Goal: Task Accomplishment & Management: Use online tool/utility

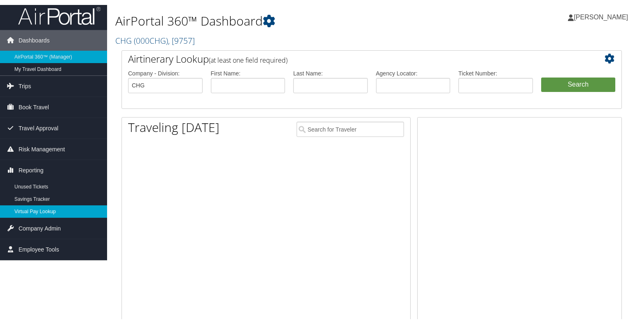
click at [31, 211] on link "Virtual Pay Lookup" at bounding box center [53, 210] width 107 height 12
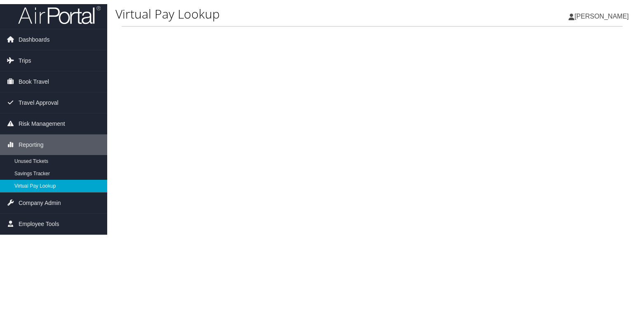
click at [55, 188] on link "Virtual Pay Lookup" at bounding box center [53, 186] width 107 height 12
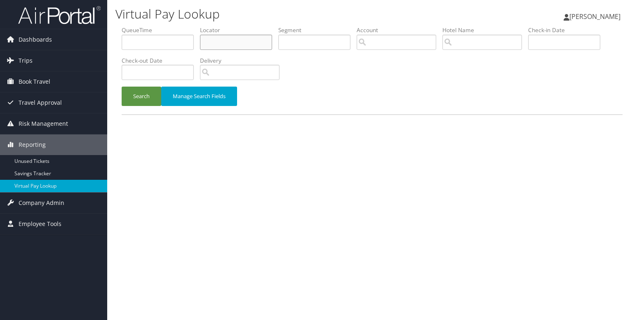
click at [226, 36] on input "text" at bounding box center [236, 42] width 72 height 15
paste input "MGRTJE"
type input "MGRTJE"
click at [154, 94] on button "Search" at bounding box center [142, 96] width 40 height 19
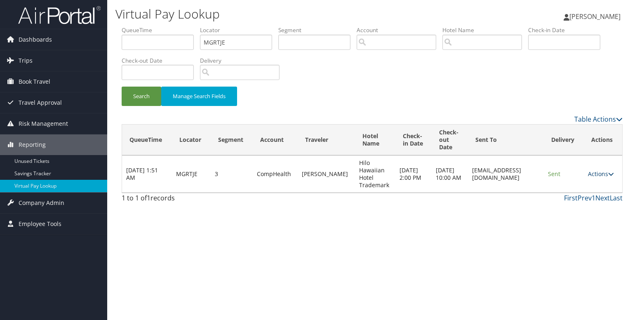
click at [612, 174] on icon at bounding box center [611, 174] width 6 height 6
click at [587, 201] on link "Logs" at bounding box center [586, 200] width 52 height 14
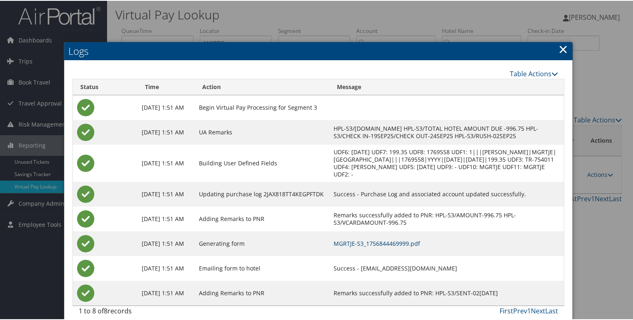
click at [398, 246] on link "MGRTJE-S3_1756844469999.pdf" at bounding box center [377, 243] width 87 height 8
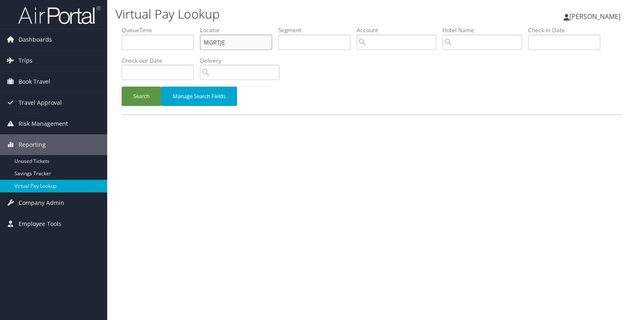
click at [221, 41] on input "MGRTJE" at bounding box center [236, 42] width 72 height 15
paste input "SGCSNP"
type input "SGCSNP"
click at [141, 90] on button "Search" at bounding box center [142, 96] width 40 height 19
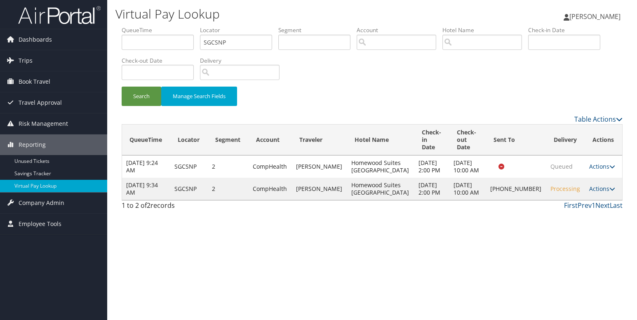
drag, startPoint x: 604, startPoint y: 192, endPoint x: 596, endPoint y: 196, distance: 9.0
click at [609, 192] on icon at bounding box center [612, 189] width 6 height 6
click at [539, 218] on link "Logs" at bounding box center [572, 218] width 70 height 14
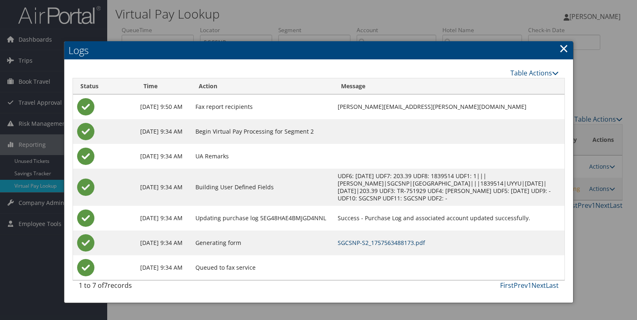
click at [403, 241] on link "SGCSNP-S2_1757563488173.pdf" at bounding box center [380, 243] width 87 height 8
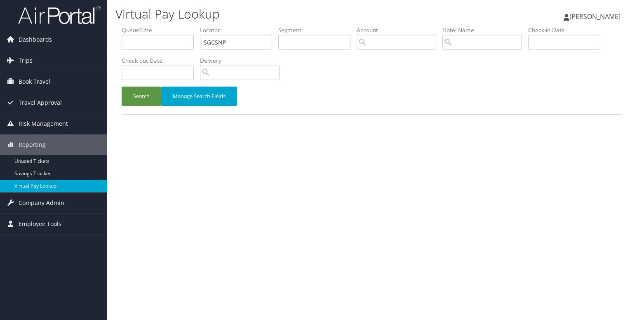
click at [219, 39] on input "SGCSNP" at bounding box center [236, 42] width 72 height 15
type input "NGJWXW"
click at [143, 87] on button "Search" at bounding box center [142, 96] width 40 height 19
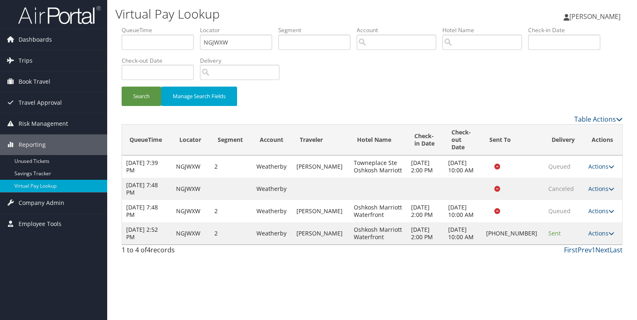
click at [608, 236] on icon at bounding box center [611, 233] width 6 height 6
click at [563, 269] on link "Logs" at bounding box center [573, 270] width 70 height 14
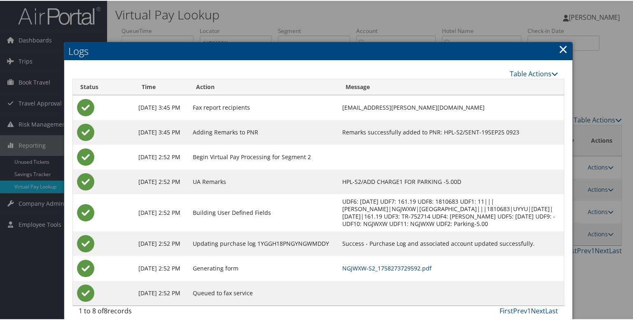
click at [382, 267] on link "NGJWXW-S2_1758273729592.pdf" at bounding box center [386, 267] width 89 height 8
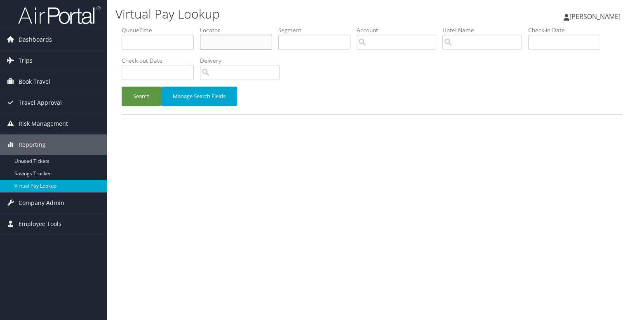
click at [218, 38] on input "text" at bounding box center [236, 42] width 72 height 15
paste input "GATUID"
type input "GATUID"
click at [122, 87] on button "Search" at bounding box center [142, 96] width 40 height 19
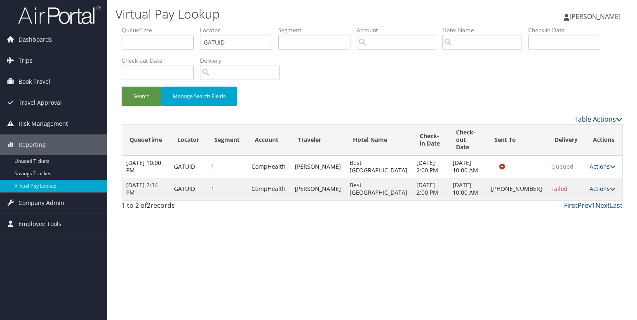
click at [609, 192] on icon at bounding box center [612, 189] width 6 height 6
click at [566, 220] on link "Logs" at bounding box center [572, 218] width 70 height 14
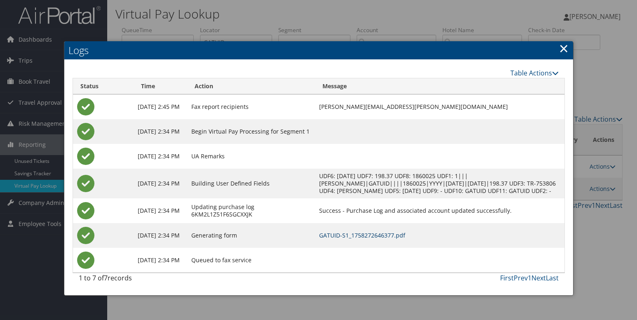
click at [389, 239] on link "GATUID-S1_1758272646377.pdf" at bounding box center [362, 235] width 86 height 8
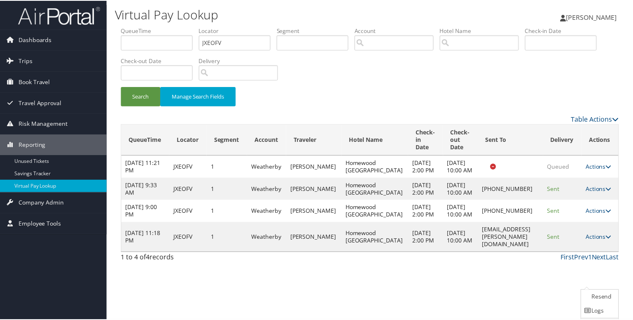
scroll to position [28, 0]
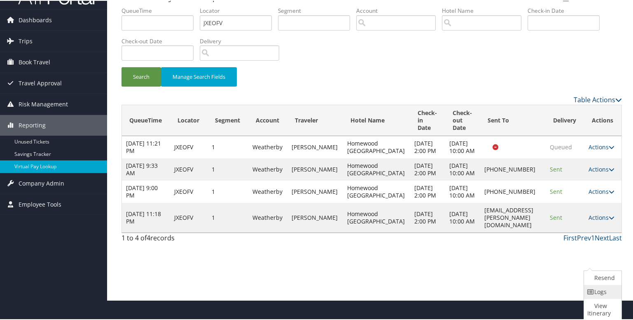
click at [593, 294] on link "Logs" at bounding box center [601, 291] width 35 height 14
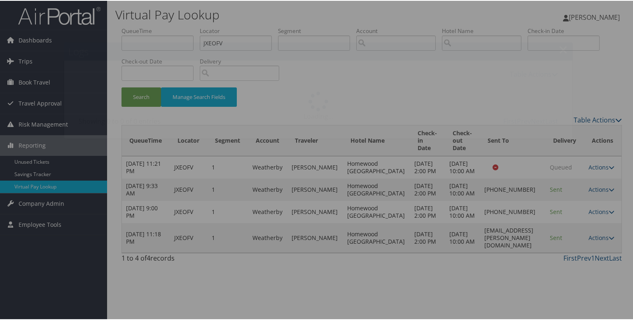
scroll to position [0, 0]
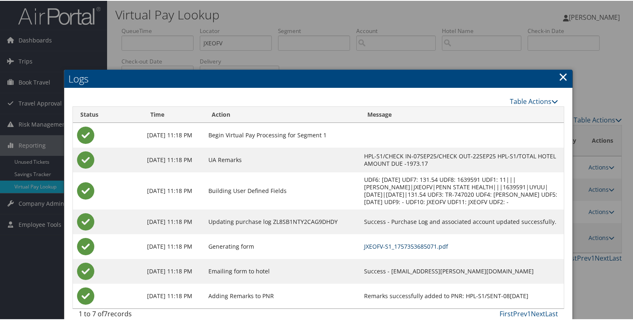
click at [401, 248] on link "JXEOFV-S1_1757353685071.pdf" at bounding box center [406, 245] width 84 height 8
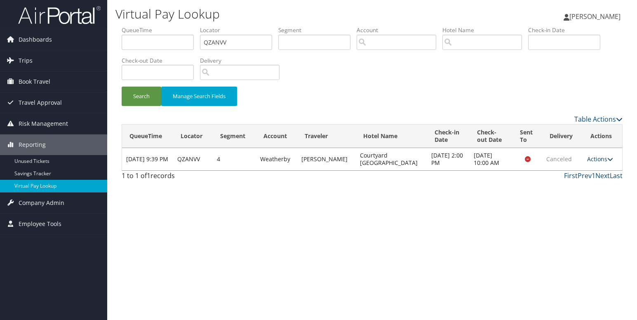
click at [607, 161] on icon at bounding box center [610, 159] width 6 height 6
click at [501, 202] on div "Virtual Pay Lookup [PERSON_NAME] [PERSON_NAME] My Settings Travel Agency Contac…" at bounding box center [371, 160] width 529 height 320
click at [607, 159] on icon at bounding box center [610, 159] width 6 height 6
click at [535, 213] on div "Virtual Pay Lookup [PERSON_NAME] [PERSON_NAME] My Settings Travel Agency Contac…" at bounding box center [371, 160] width 529 height 320
click at [217, 46] on input "QZANVV" at bounding box center [236, 42] width 72 height 15
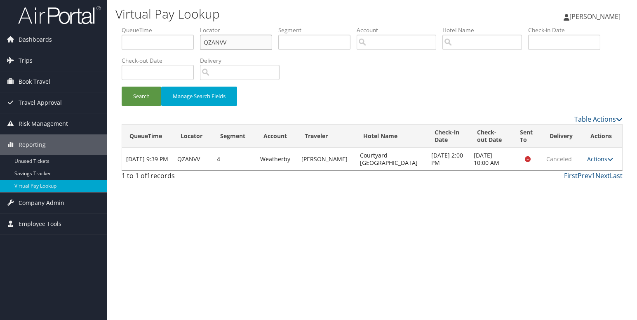
click at [217, 46] on input "QZANVV" at bounding box center [236, 42] width 72 height 15
paste input "DMGNPC"
type input "DMGNPC"
click at [141, 94] on button "Search" at bounding box center [142, 96] width 40 height 19
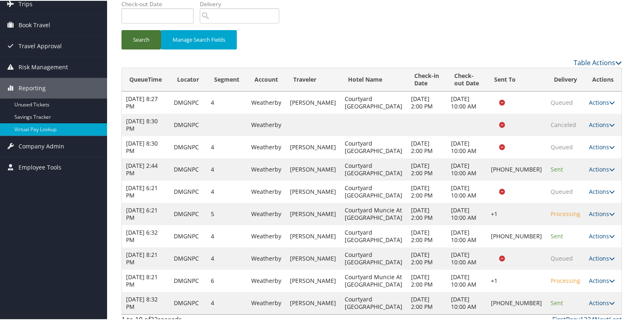
scroll to position [117, 0]
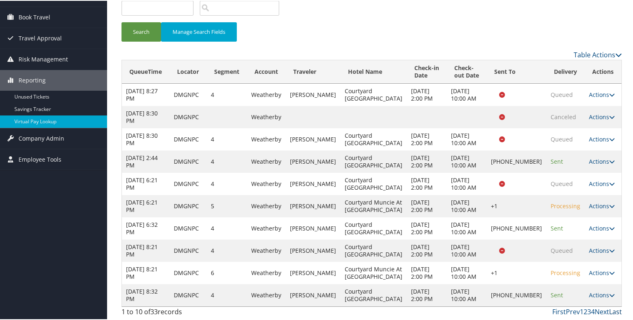
click at [610, 311] on link "Last" at bounding box center [615, 310] width 13 height 9
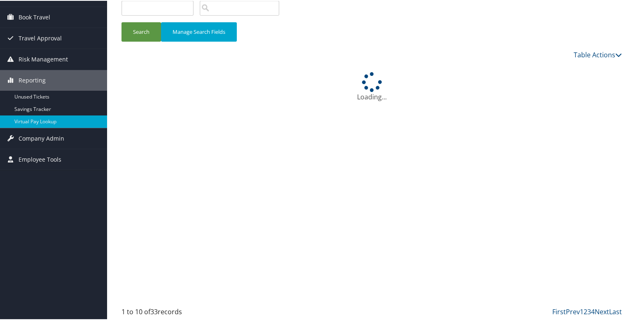
scroll to position [0, 0]
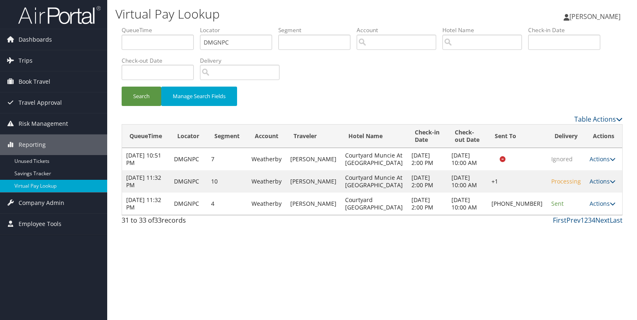
click at [609, 206] on icon at bounding box center [612, 204] width 6 height 6
click at [571, 260] on link "Logs" at bounding box center [573, 263] width 70 height 14
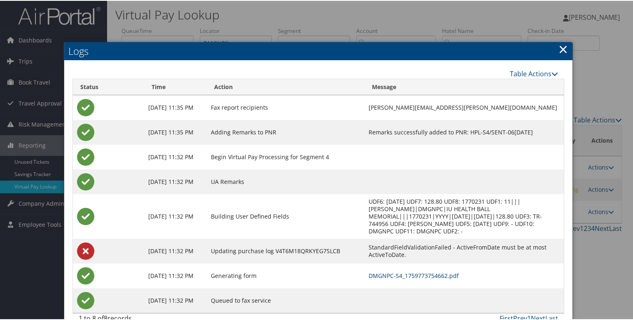
drag, startPoint x: 401, startPoint y: 269, endPoint x: 395, endPoint y: 274, distance: 7.4
click at [401, 271] on link "DMGNPC-S4_1759773754662.pdf" at bounding box center [414, 275] width 90 height 8
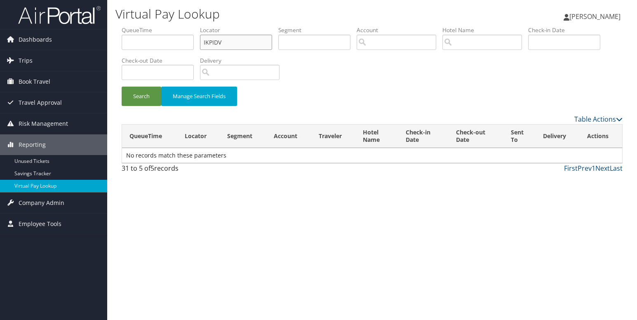
click at [206, 41] on input "IKPIDV" at bounding box center [236, 42] width 72 height 15
click at [150, 85] on li "Check-out Date" at bounding box center [161, 71] width 78 height 30
click at [151, 92] on button "Search" at bounding box center [142, 96] width 40 height 19
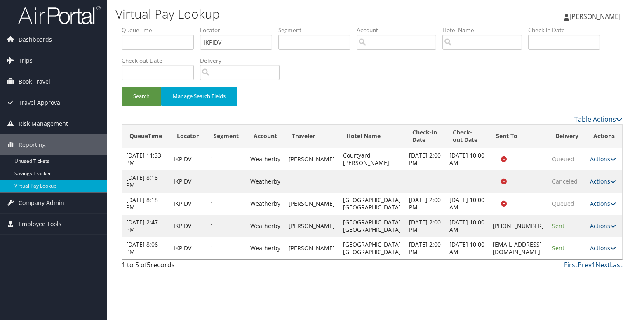
click at [610, 251] on icon at bounding box center [613, 248] width 6 height 6
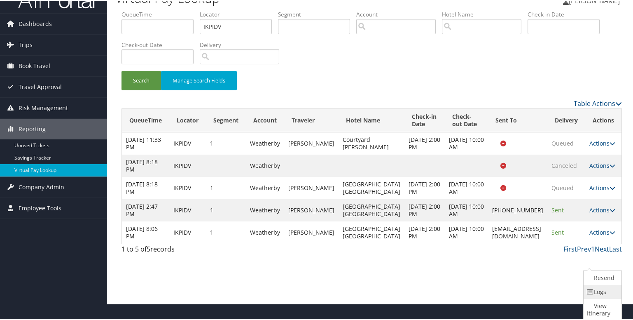
click at [605, 292] on link "Logs" at bounding box center [602, 291] width 36 height 14
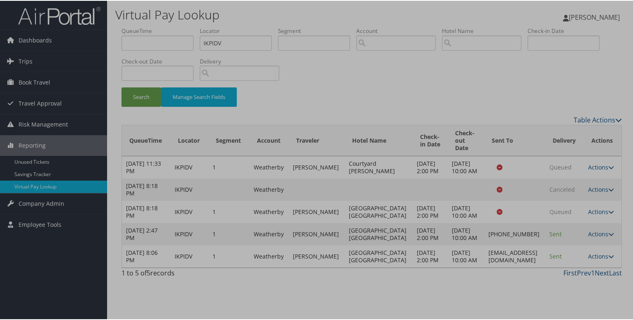
scroll to position [0, 0]
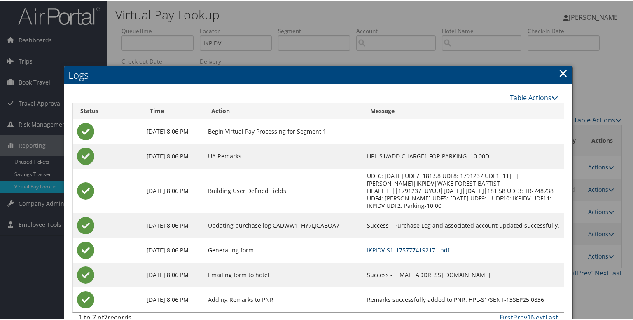
drag, startPoint x: 415, startPoint y: 250, endPoint x: 408, endPoint y: 273, distance: 24.4
click at [414, 250] on link "IKPIDV-S1_1757774192171.pdf" at bounding box center [408, 249] width 83 height 8
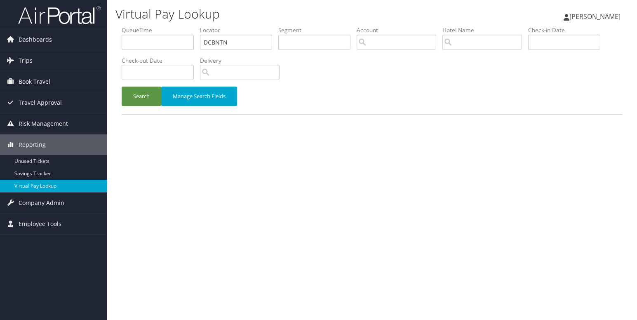
type input "DCBNTN"
click at [122, 87] on button "Search" at bounding box center [142, 96] width 40 height 19
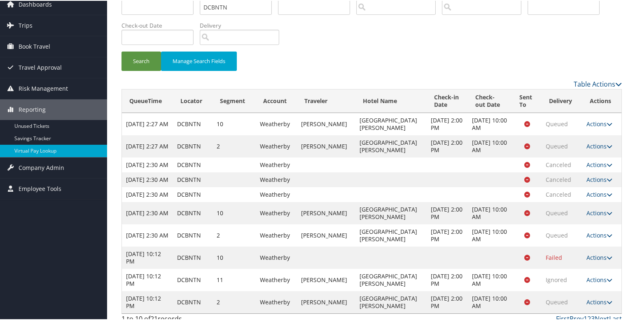
scroll to position [65, 0]
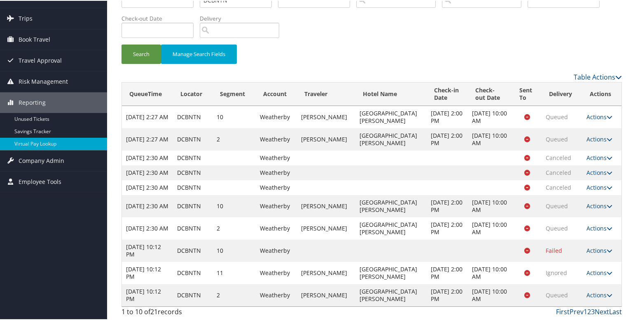
click at [609, 314] on link "Last" at bounding box center [615, 310] width 13 height 9
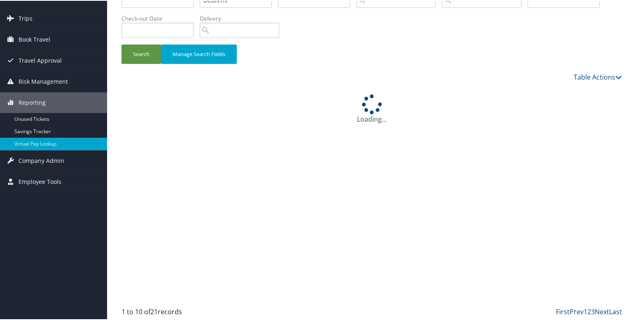
scroll to position [0, 0]
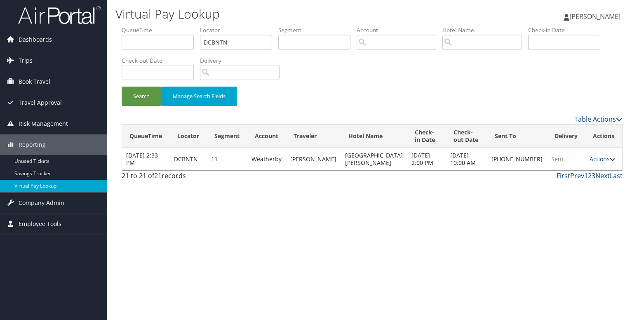
click at [578, 180] on link "Prev" at bounding box center [577, 175] width 14 height 9
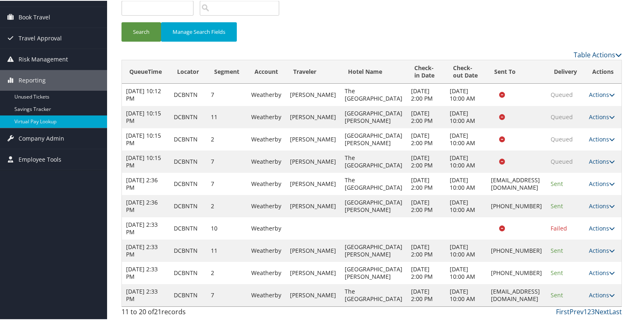
scroll to position [139, 0]
click at [610, 202] on icon at bounding box center [612, 205] width 6 height 6
click at [575, 272] on link "Logs" at bounding box center [575, 279] width 70 height 14
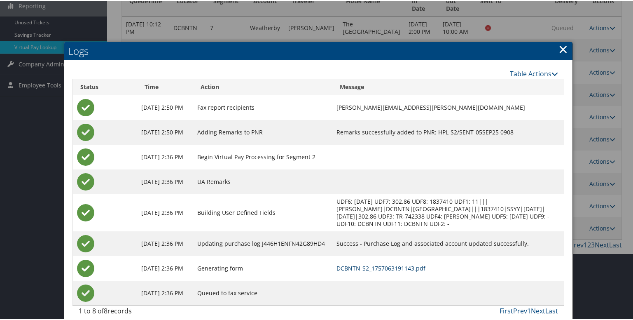
click at [349, 267] on link "DCBNTN-S2_1757063191143.pdf" at bounding box center [381, 267] width 89 height 8
